Goal: Transaction & Acquisition: Purchase product/service

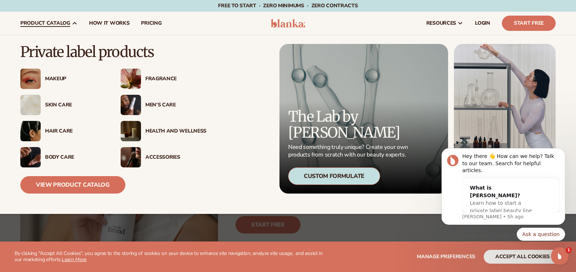
click at [165, 105] on div "Men’s Care" at bounding box center [175, 105] width 61 height 6
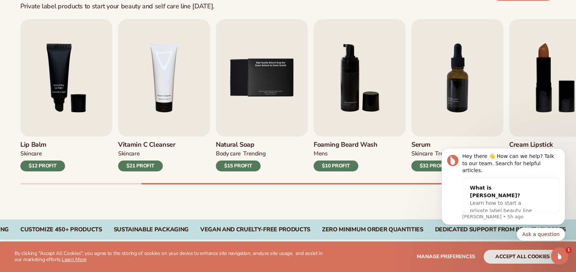
scroll to position [254, 0]
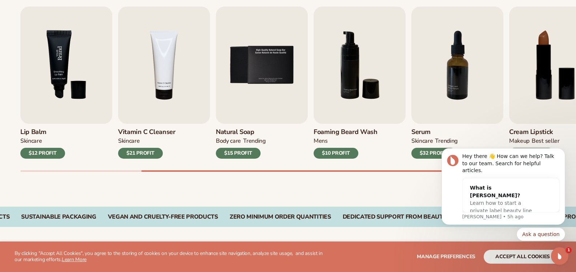
click at [65, 87] on img "3 / 9" at bounding box center [66, 65] width 92 height 117
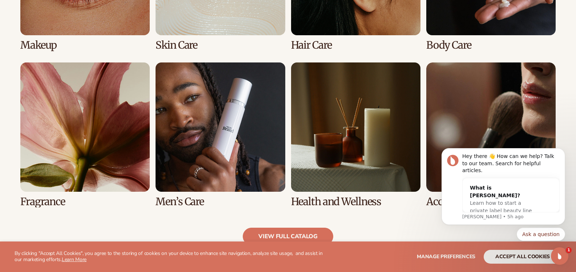
scroll to position [654, 0]
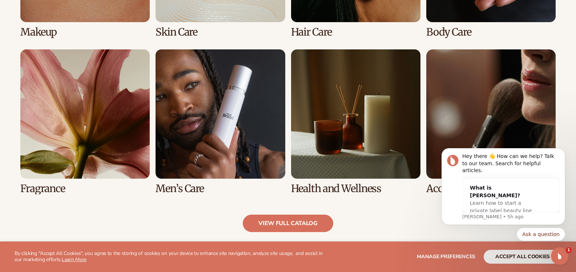
click at [209, 113] on link "6 / 8" at bounding box center [220, 121] width 129 height 145
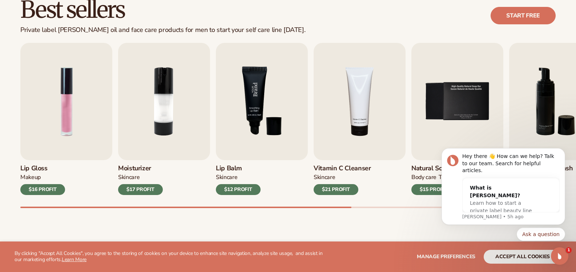
click at [256, 131] on img "3 / 9" at bounding box center [262, 101] width 92 height 117
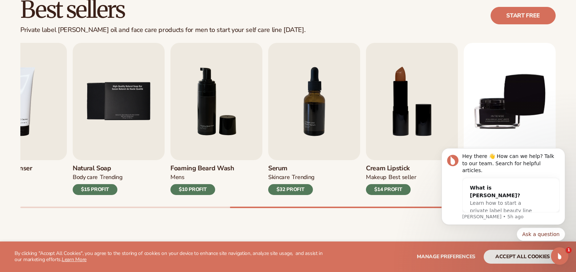
click at [369, 228] on div "Best sellers Private label beard oil and face care products for men to start yo…" at bounding box center [288, 110] width 576 height 266
click at [517, 17] on link "Start free" at bounding box center [523, 15] width 65 height 17
